Goal: Task Accomplishment & Management: Use online tool/utility

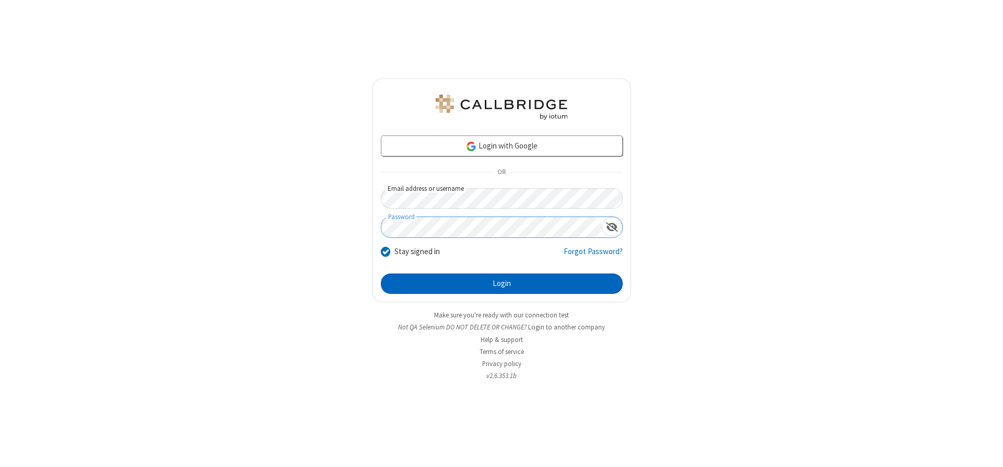
click at [502, 283] on button "Login" at bounding box center [502, 283] width 242 height 21
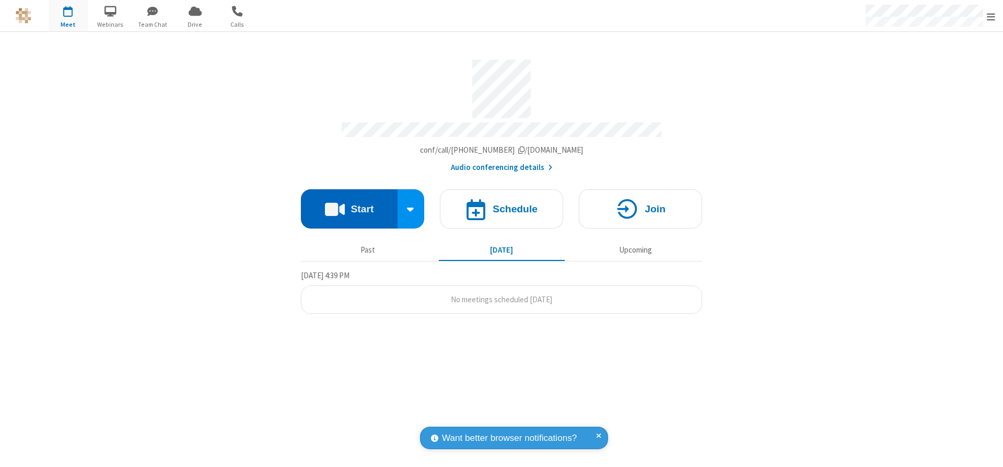
click at [349, 205] on button "Start" at bounding box center [349, 208] width 97 height 39
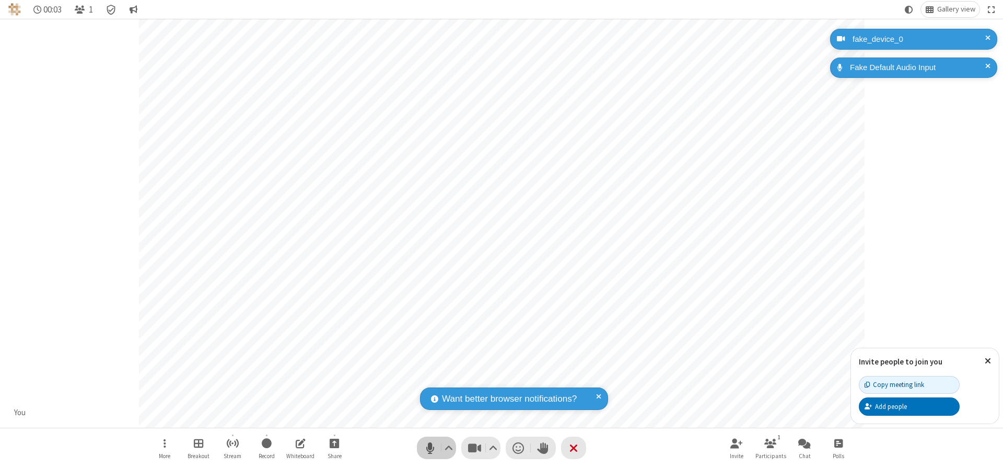
click at [430, 447] on span "Mute (Alt+A)" at bounding box center [430, 447] width 16 height 15
click at [430, 447] on span "Unmute (Alt+A)" at bounding box center [430, 447] width 16 height 15
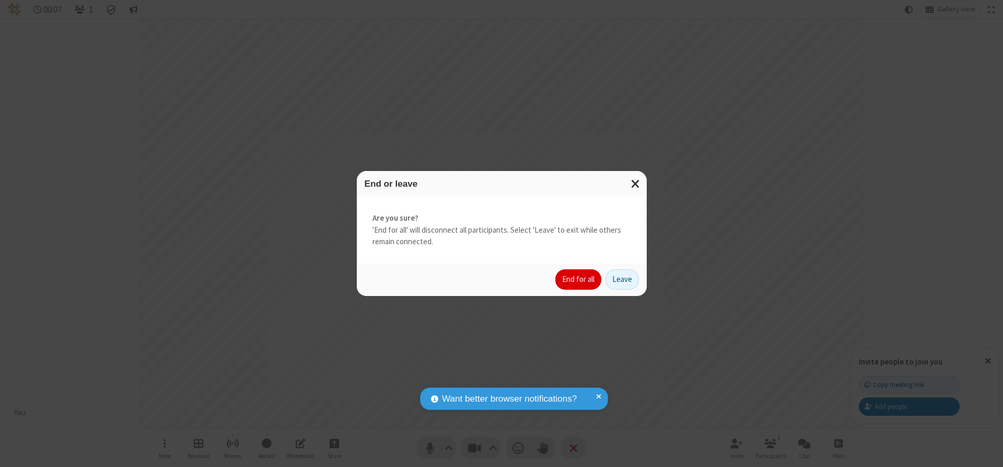
click at [579, 279] on button "End for all" at bounding box center [578, 279] width 46 height 21
